Goal: Information Seeking & Learning: Learn about a topic

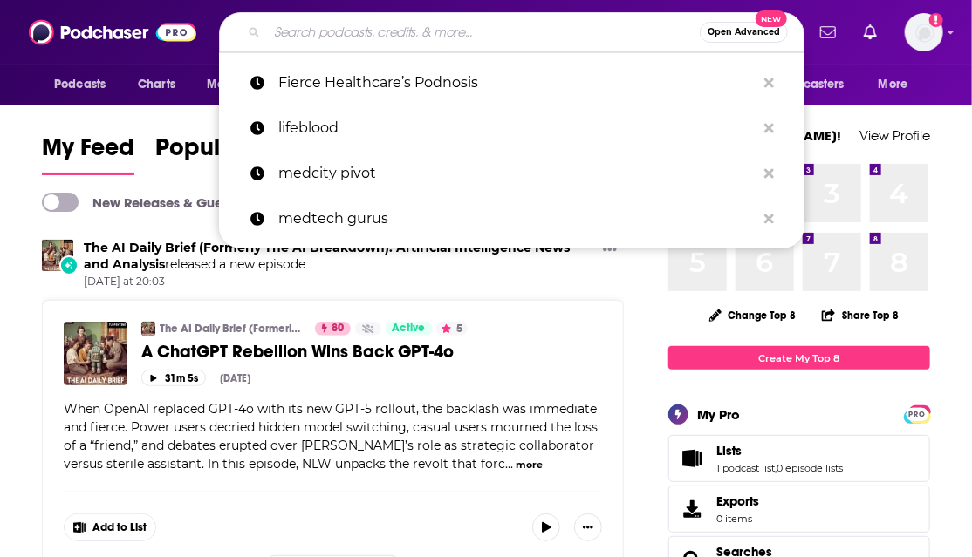
click at [441, 28] on input "Search podcasts, credits, & more..." at bounding box center [483, 32] width 433 height 28
paste input "Voices in Healthcare Finance"
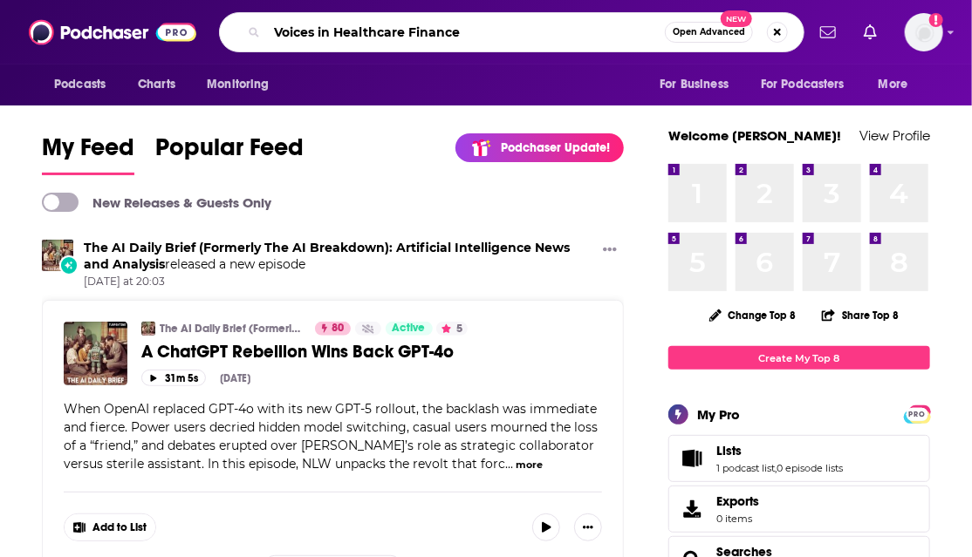
type input "Voices in Healthcare Finance"
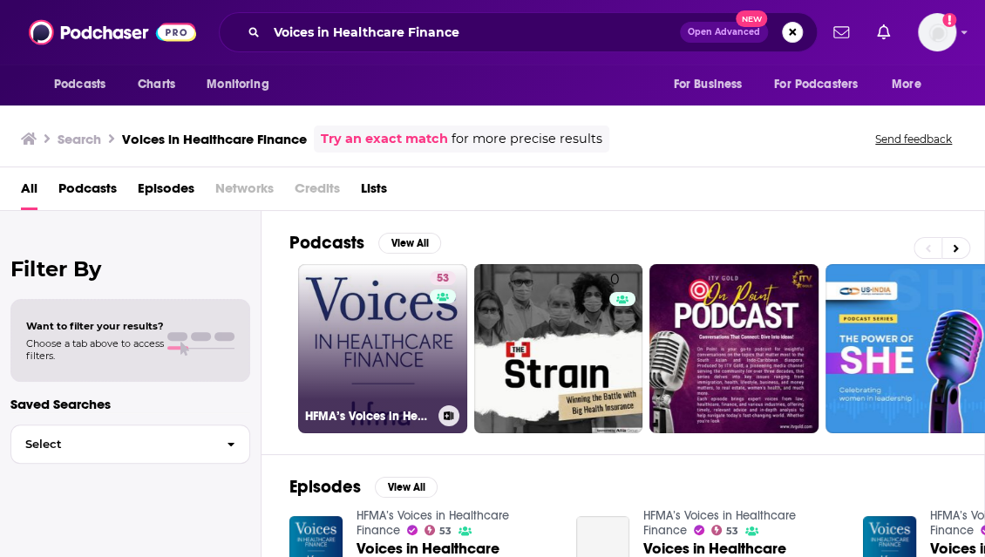
click at [354, 344] on link "53 HFMA’s Voices in Healthcare Finance" at bounding box center [382, 348] width 169 height 169
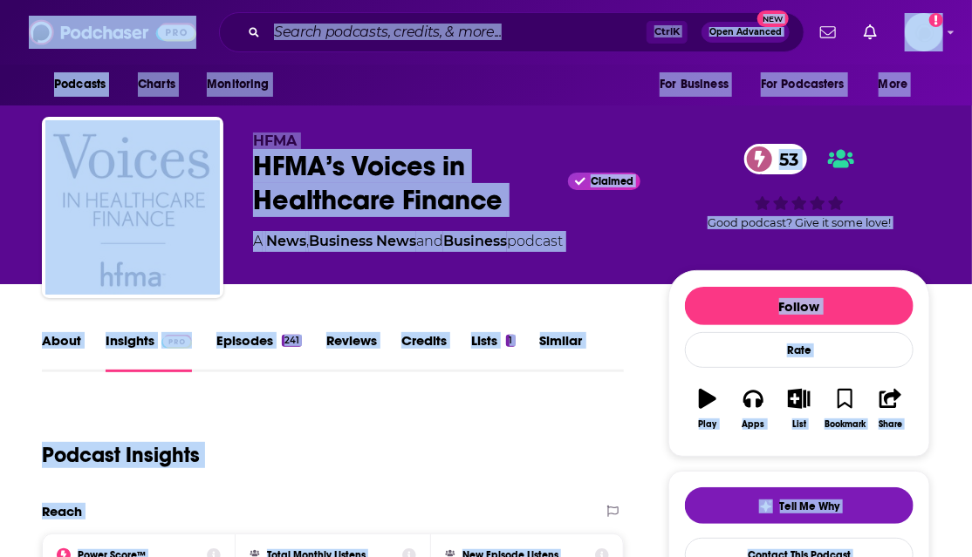
click at [378, 424] on div "Podcast Insights" at bounding box center [326, 444] width 568 height 89
click at [357, 38] on input "Search podcasts, credits, & more..." at bounding box center [456, 32] width 379 height 28
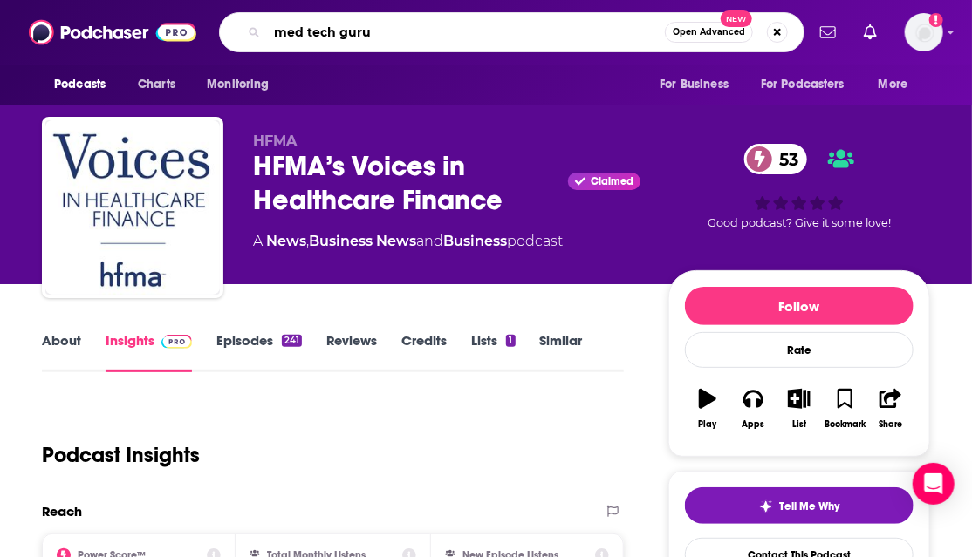
type input "med tech gurus"
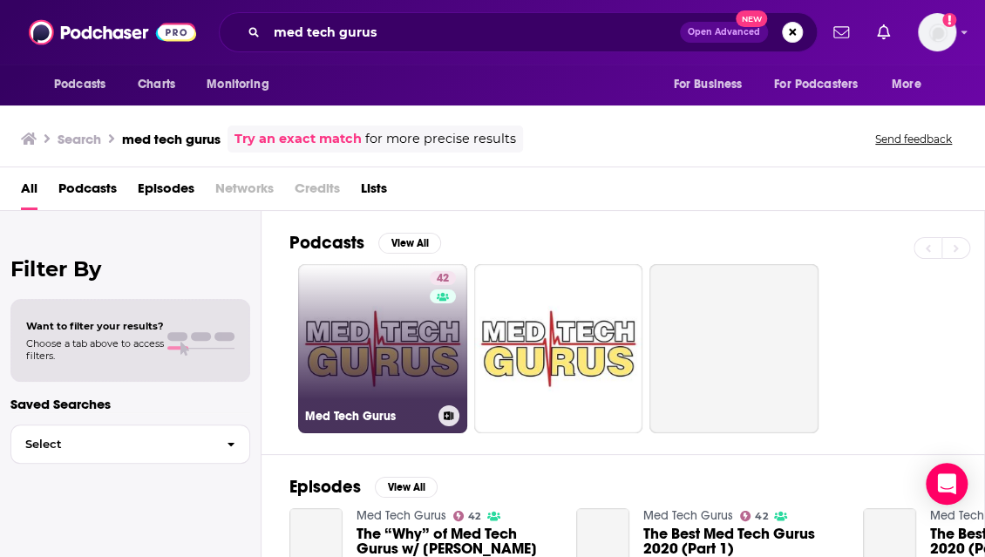
click at [382, 338] on link "42 Med Tech Gurus" at bounding box center [382, 348] width 169 height 169
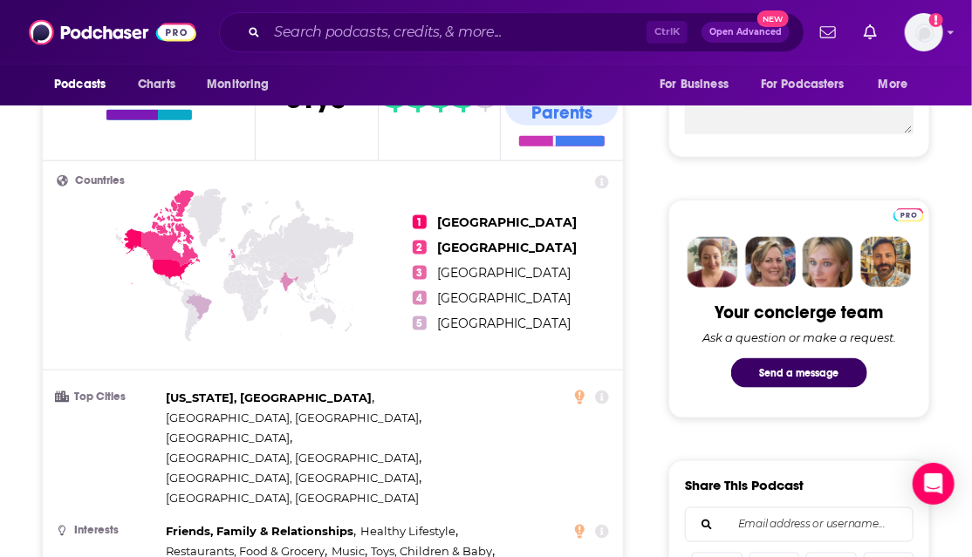
scroll to position [988, 0]
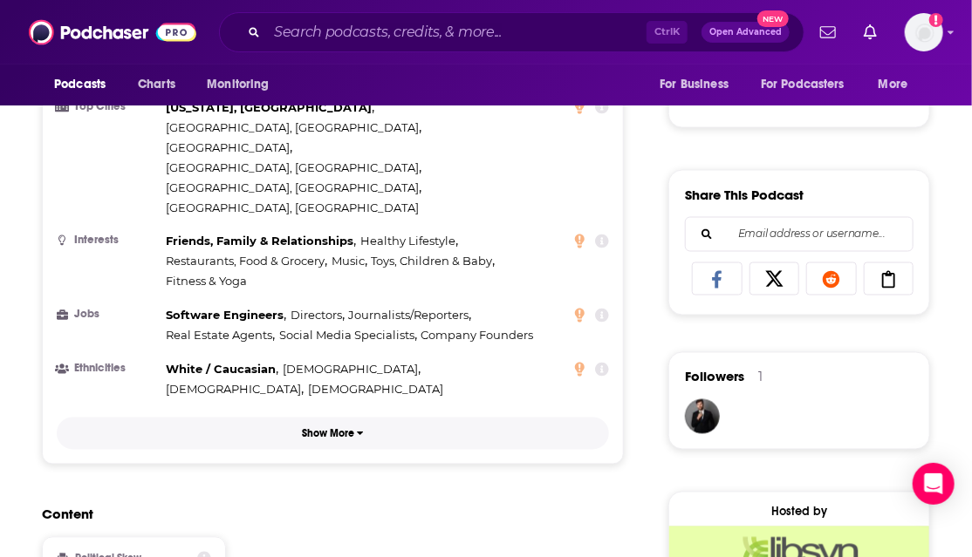
click at [318, 428] on p "Show More" at bounding box center [328, 434] width 52 height 12
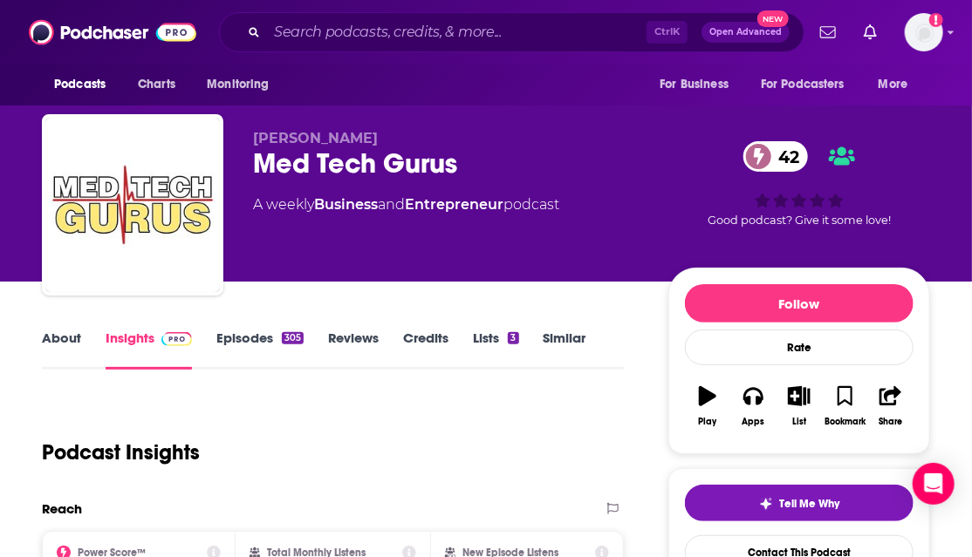
scroll to position [0, 0]
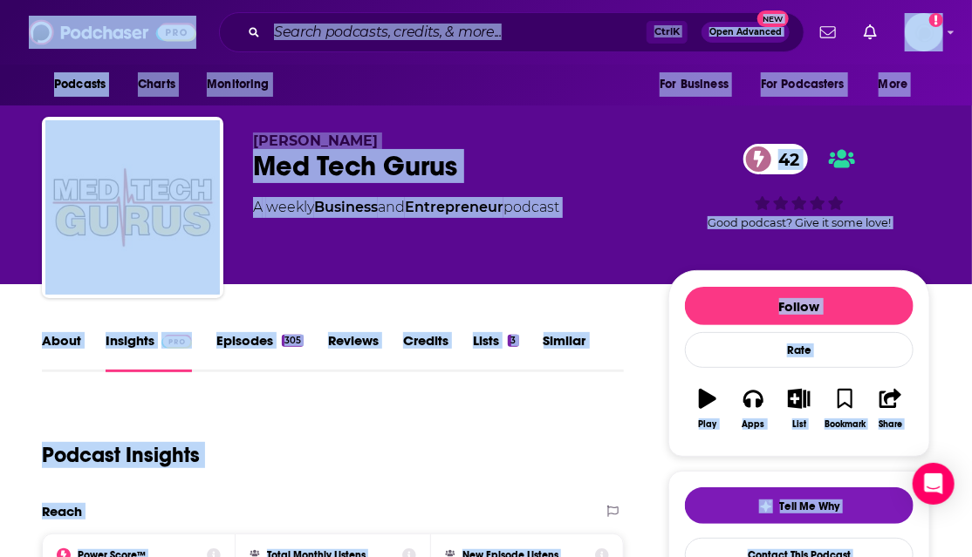
click at [314, 38] on input "Search podcasts, credits, & more..." at bounding box center [456, 32] width 379 height 28
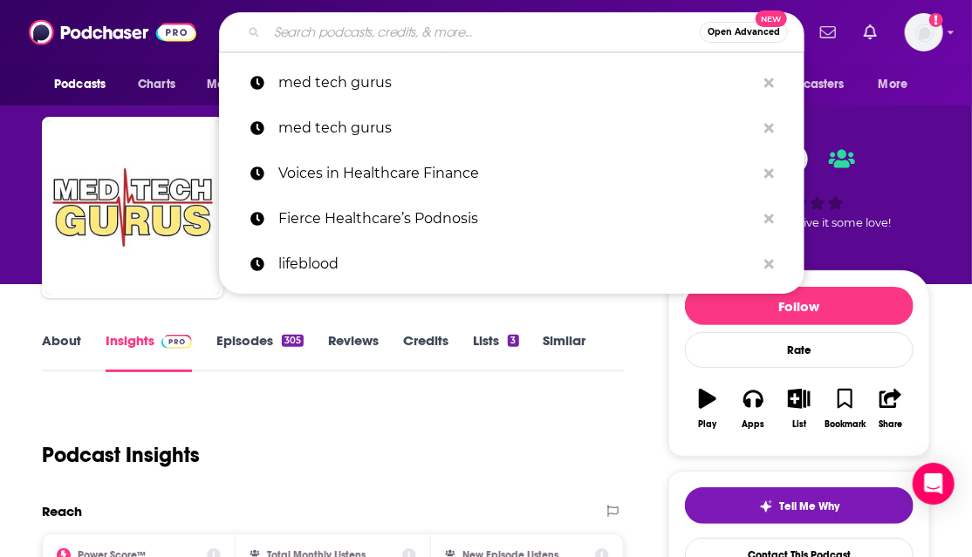
paste input "Voices in Healthcare Finance"
type input "Voices in Healthcare Finance"
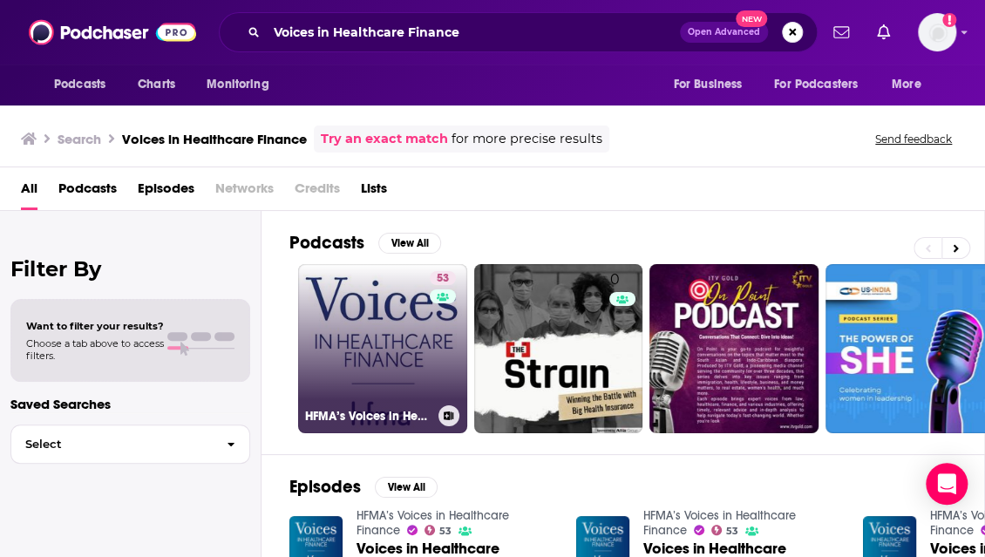
click at [385, 351] on link "53 HFMA’s Voices in Healthcare Finance" at bounding box center [382, 348] width 169 height 169
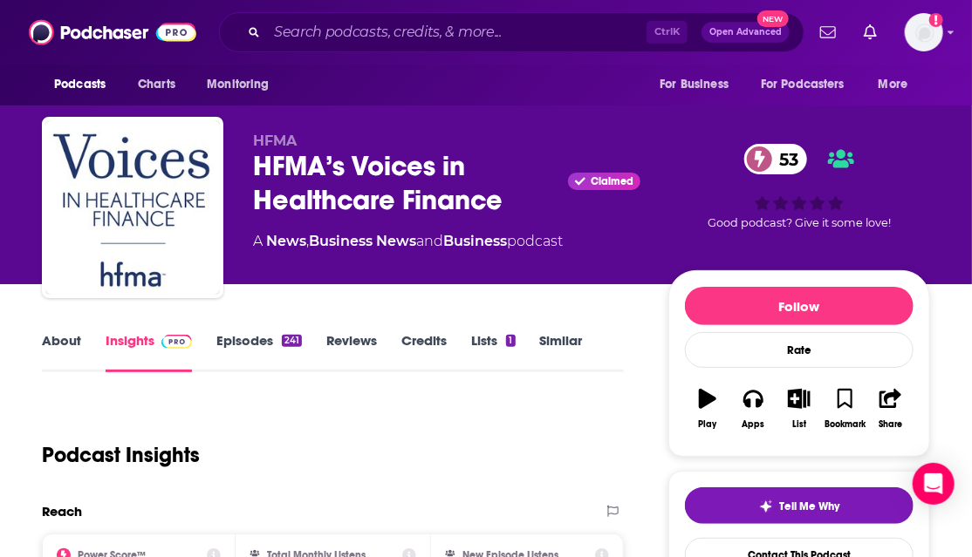
click at [351, 416] on div "Podcast Insights" at bounding box center [326, 444] width 568 height 89
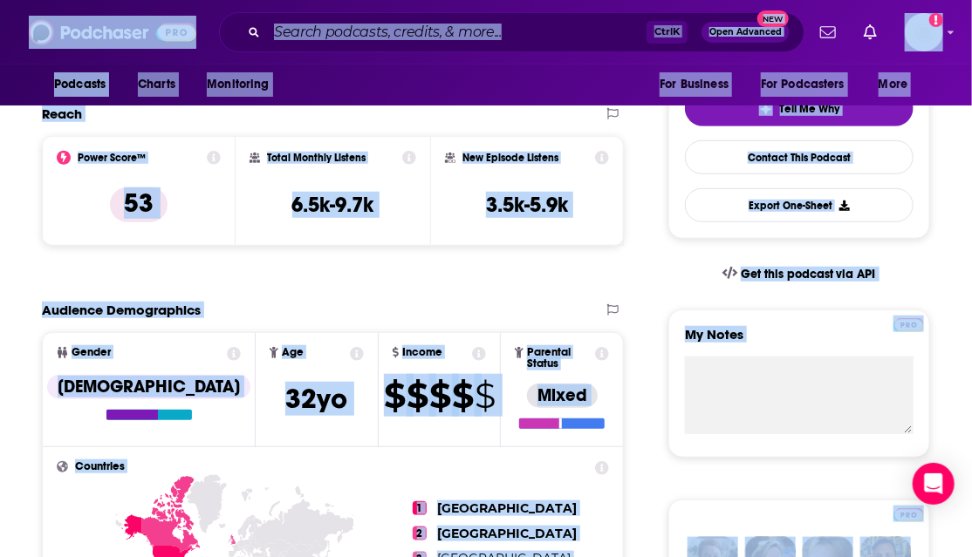
scroll to position [406, 0]
